Goal: Task Accomplishment & Management: Complete application form

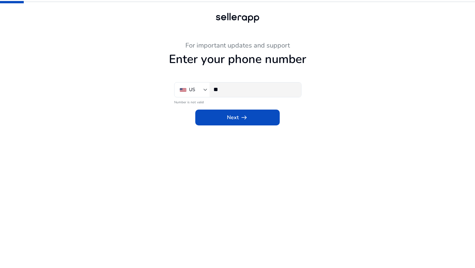
click at [251, 86] on input "**" at bounding box center [254, 89] width 82 height 7
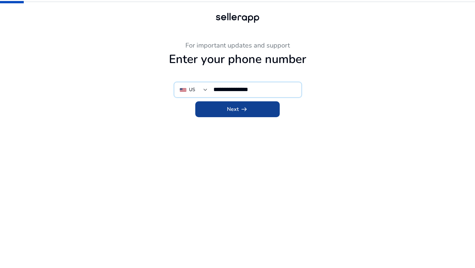
type input "**********"
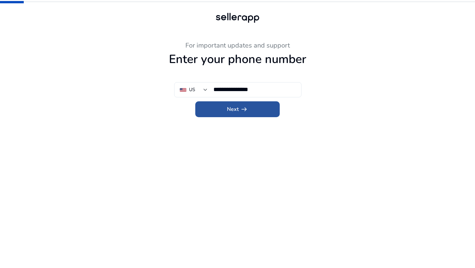
click at [252, 112] on span at bounding box center [237, 109] width 84 height 16
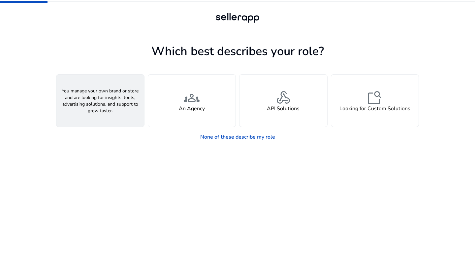
click at [109, 99] on div "person A Seller" at bounding box center [100, 100] width 88 height 52
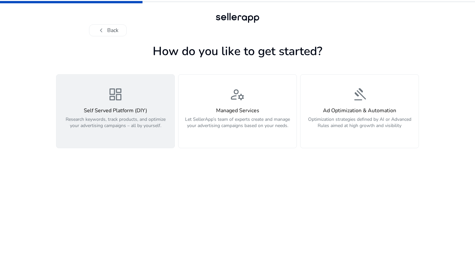
click at [105, 116] on p "Research keywords, track products, and optimize your advertising campaigns – al…" at bounding box center [115, 126] width 110 height 20
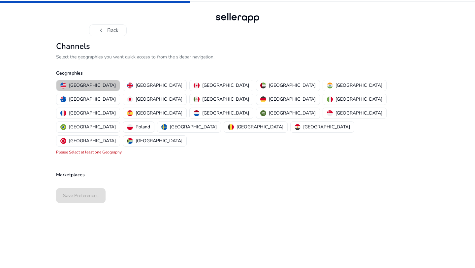
click at [89, 82] on p "[GEOGRAPHIC_DATA]" at bounding box center [92, 85] width 47 height 7
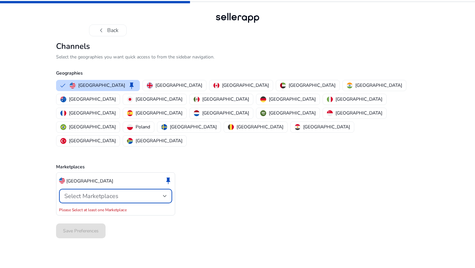
click at [163, 194] on div at bounding box center [165, 195] width 4 height 3
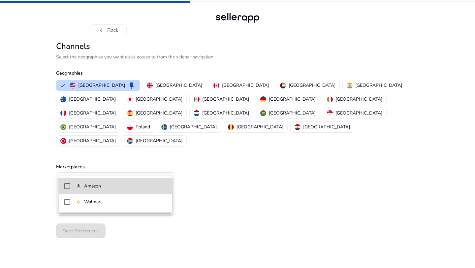
click at [131, 188] on span "Amazon" at bounding box center [120, 185] width 91 height 7
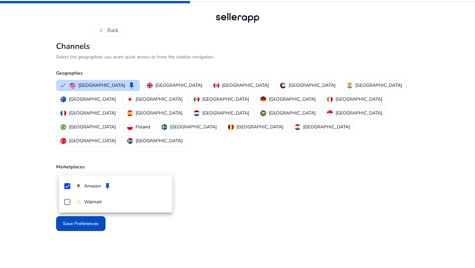
click at [198, 183] on div at bounding box center [237, 134] width 475 height 268
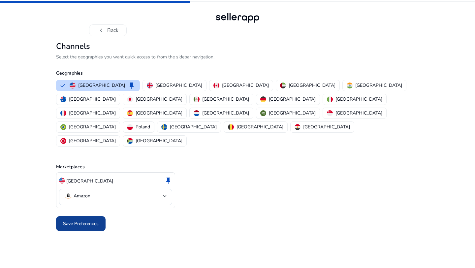
click at [74, 220] on span "Save Preferences" at bounding box center [81, 223] width 36 height 7
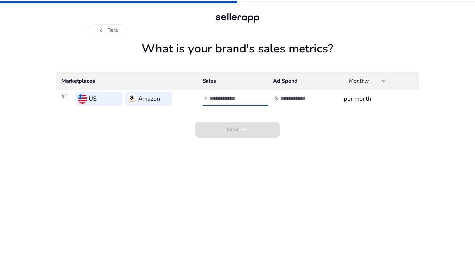
click at [227, 95] on input "number" at bounding box center [232, 98] width 44 height 7
type input "*"
click at [297, 93] on div at bounding box center [309, 98] width 59 height 15
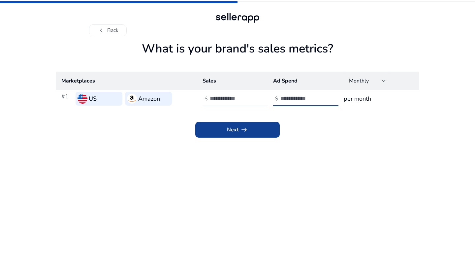
type input "*"
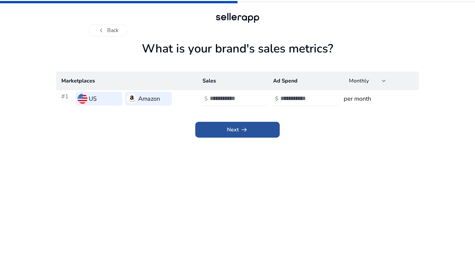
click at [262, 127] on span at bounding box center [237, 130] width 84 height 16
